Goal: Navigation & Orientation: Find specific page/section

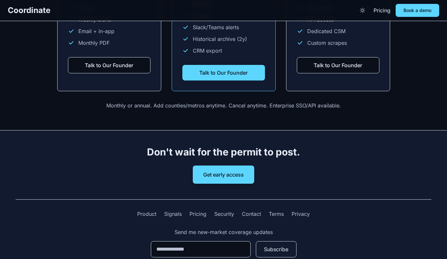
scroll to position [961, 0]
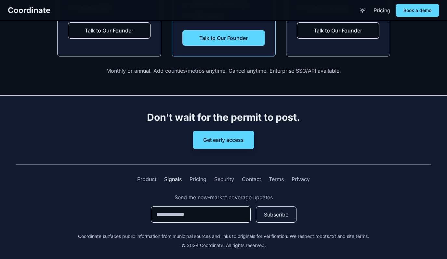
click at [175, 177] on link "Signals" at bounding box center [173, 180] width 18 height 8
click at [152, 176] on link "Product" at bounding box center [146, 180] width 19 height 8
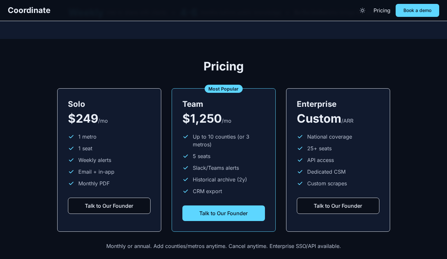
scroll to position [961, 0]
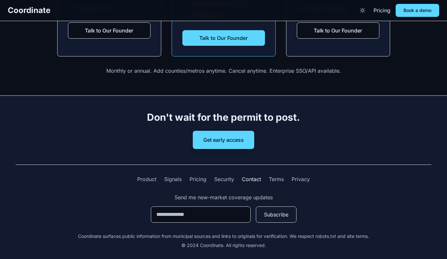
click at [249, 176] on link "Contact" at bounding box center [251, 180] width 19 height 8
click at [218, 137] on button "Get early access" at bounding box center [223, 140] width 61 height 18
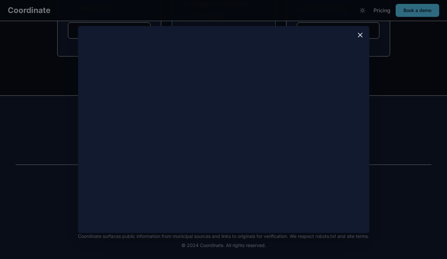
click at [360, 38] on icon at bounding box center [360, 35] width 8 height 8
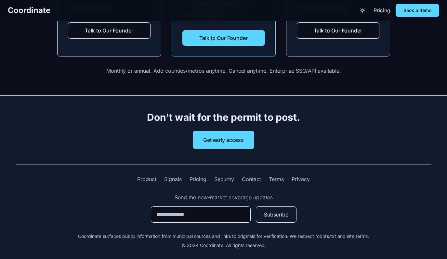
click at [409, 18] on nav "Coordinate Pricing Book a demo" at bounding box center [223, 10] width 447 height 21
click at [415, 7] on button "Book a demo" at bounding box center [418, 10] width 44 height 13
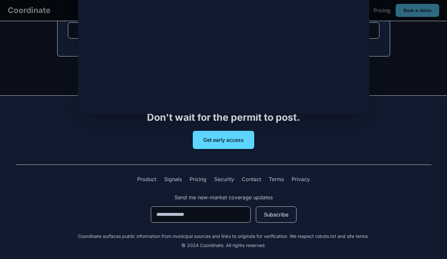
click at [390, 102] on footer "Don't wait for the permit to post. Get early access Product Signals Pricing Sec…" at bounding box center [223, 180] width 447 height 169
click at [383, 112] on h2 "Don't wait for the permit to post." at bounding box center [224, 118] width 416 height 12
click at [359, 136] on div "Don't wait for the permit to post. Get early access" at bounding box center [224, 131] width 416 height 38
click at [294, 167] on div "Product Signals Pricing Security Contact Terms Privacy Send me new-market cover…" at bounding box center [224, 207] width 416 height 84
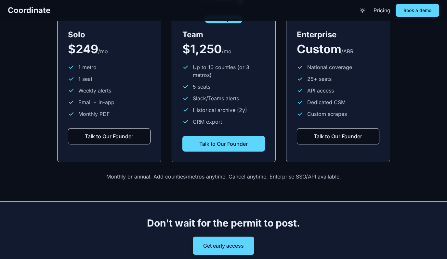
scroll to position [843, 0]
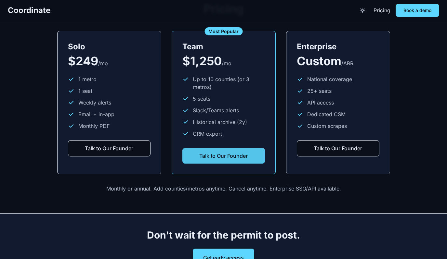
click at [237, 148] on button "Talk to Our Founder" at bounding box center [223, 156] width 83 height 16
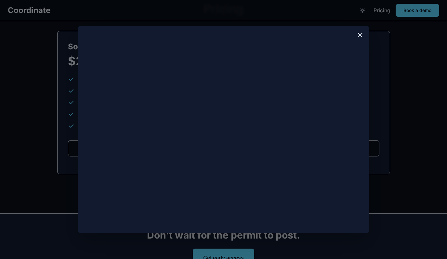
click at [361, 38] on icon at bounding box center [360, 35] width 8 height 8
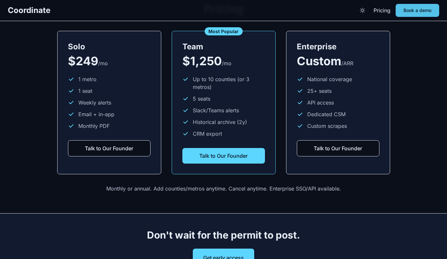
click at [407, 8] on button "Book a demo" at bounding box center [418, 10] width 44 height 13
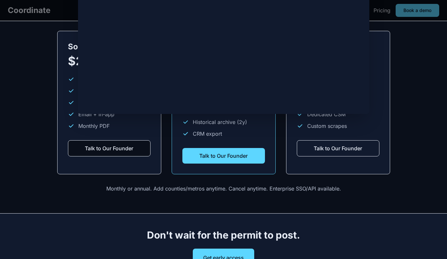
click at [317, 143] on button "Talk to Our Founder" at bounding box center [338, 148] width 83 height 16
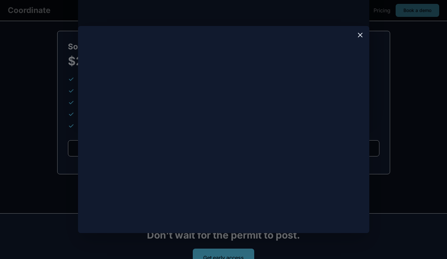
click at [361, 37] on icon at bounding box center [360, 35] width 8 height 8
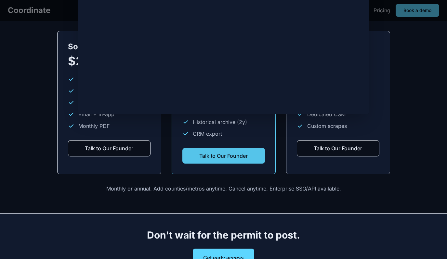
click at [215, 156] on button "Talk to Our Founder" at bounding box center [223, 156] width 83 height 16
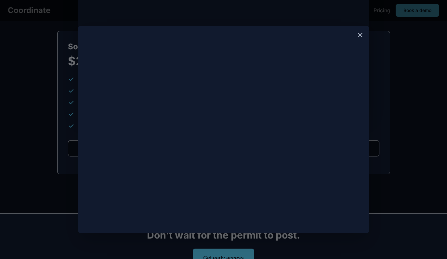
click at [382, 104] on div at bounding box center [223, 129] width 447 height 259
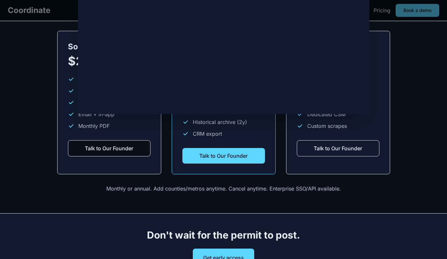
click at [366, 143] on button "Talk to Our Founder" at bounding box center [338, 148] width 83 height 16
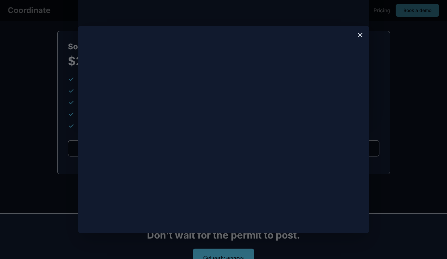
click at [364, 36] on icon at bounding box center [360, 35] width 8 height 8
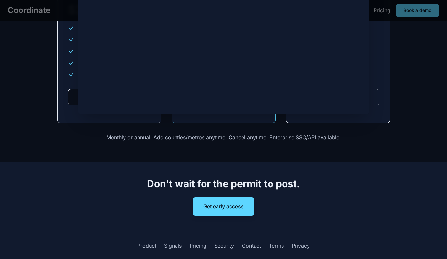
scroll to position [961, 0]
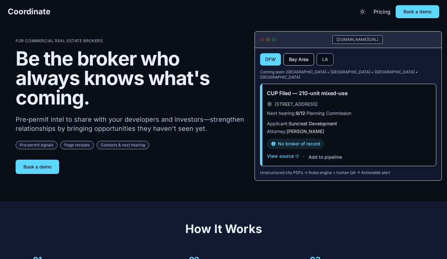
click at [311, 64] on button "Bay Area" at bounding box center [299, 59] width 31 height 12
click at [268, 60] on button "DFW" at bounding box center [270, 59] width 21 height 12
click at [299, 58] on button "Bay Area" at bounding box center [299, 59] width 31 height 12
click at [332, 59] on button "LA" at bounding box center [325, 59] width 17 height 12
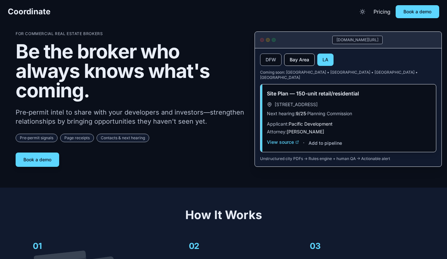
click at [299, 60] on button "Bay Area" at bounding box center [299, 60] width 31 height 12
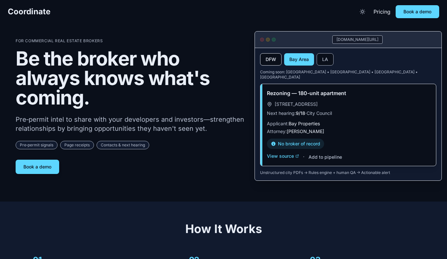
click at [271, 60] on button "DFW" at bounding box center [270, 59] width 21 height 12
click at [306, 59] on button "Bay Area" at bounding box center [299, 59] width 31 height 12
click at [411, 14] on button "Book a demo" at bounding box center [418, 11] width 44 height 13
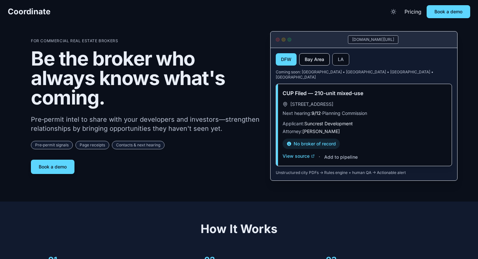
click at [316, 60] on button "Bay Area" at bounding box center [314, 59] width 31 height 12
click at [337, 60] on button "LA" at bounding box center [340, 59] width 17 height 12
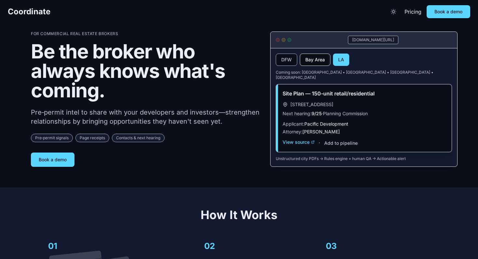
click at [309, 60] on button "Bay Area" at bounding box center [315, 60] width 31 height 12
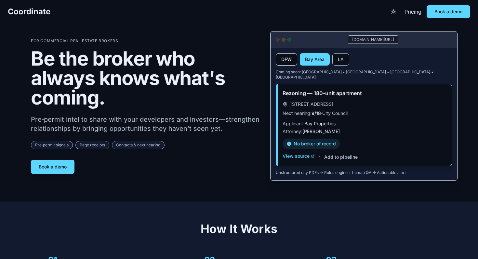
click at [282, 60] on button "DFW" at bounding box center [286, 59] width 21 height 12
click at [325, 61] on button "Bay Area" at bounding box center [314, 59] width 31 height 12
click at [340, 61] on button "LA" at bounding box center [340, 59] width 17 height 12
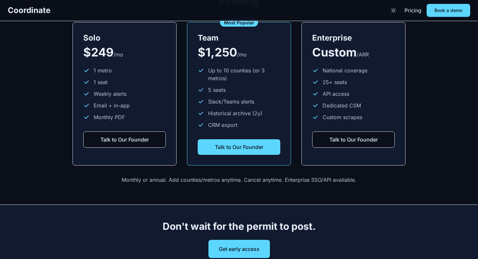
scroll to position [837, 0]
